Goal: Navigation & Orientation: Go to known website

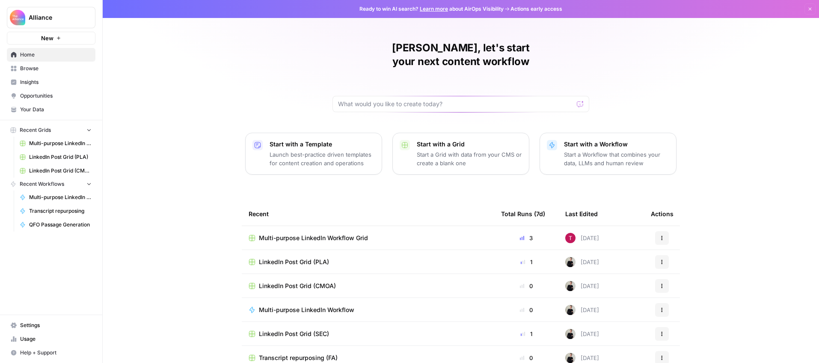
click at [731, 50] on div "[PERSON_NAME], let's start your next content workflow Start with a Template Lau…" at bounding box center [461, 203] width 716 height 407
